Goal: Task Accomplishment & Management: Use online tool/utility

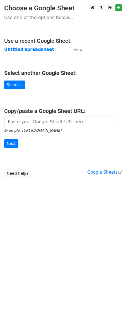
click at [21, 113] on h4 "Copy/paste a Google Sheet URL:" at bounding box center [63, 111] width 118 height 7
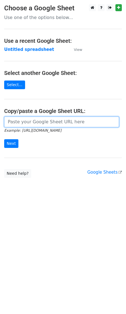
click at [17, 126] on input "url" at bounding box center [61, 122] width 115 height 11
paste input "https://docs.google.com/spreadsheets/d/1hvnLQZNEvgxD5RZBBROWNGPaixGZGY01DnFvzQz…"
type input "https://docs.google.com/spreadsheets/d/1hvnLQZNEvgxD5RZBBROWNGPaixGZGY01DnFvzQz…"
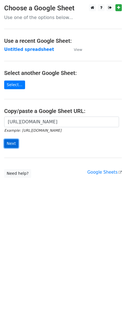
click at [13, 144] on input "Next" at bounding box center [11, 143] width 14 height 9
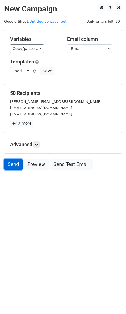
click at [10, 168] on link "Send" at bounding box center [13, 164] width 18 height 11
click at [15, 169] on link "Send" at bounding box center [13, 164] width 18 height 11
